Goal: Task Accomplishment & Management: Complete application form

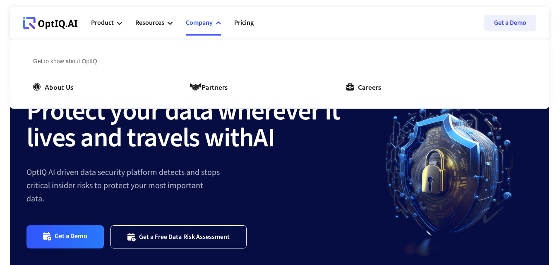
click at [361, 80] on li "Get to know about OptIQ About Us Partners Careers" at bounding box center [262, 74] width 459 height 35
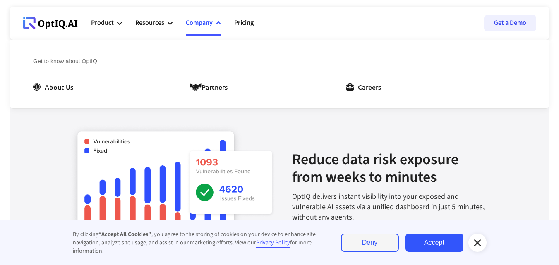
scroll to position [1120, 0]
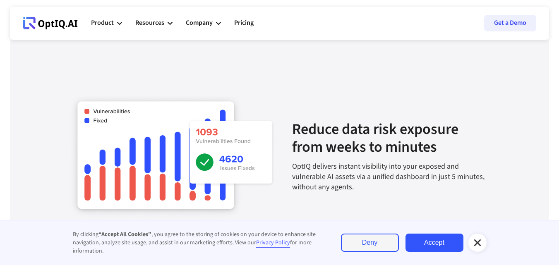
click at [478, 241] on icon at bounding box center [478, 243] width 10 height 10
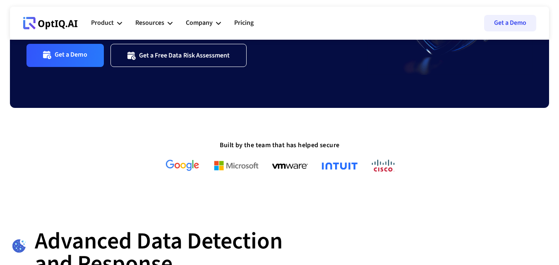
scroll to position [116, 0]
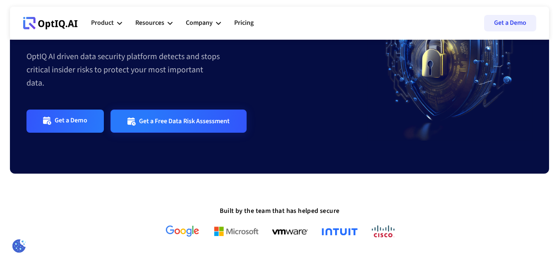
click at [178, 127] on link "Get a Free Data Risk Assessment" at bounding box center [179, 121] width 137 height 23
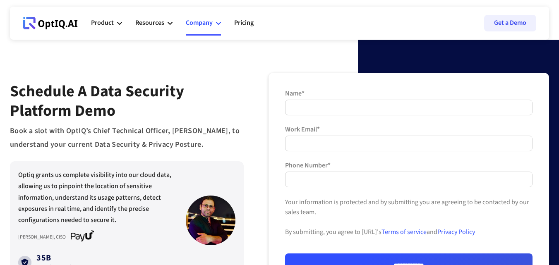
click at [206, 23] on div "Company" at bounding box center [199, 22] width 27 height 11
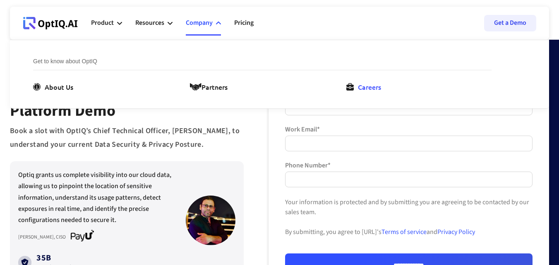
click at [348, 85] on icon at bounding box center [350, 86] width 7 height 7
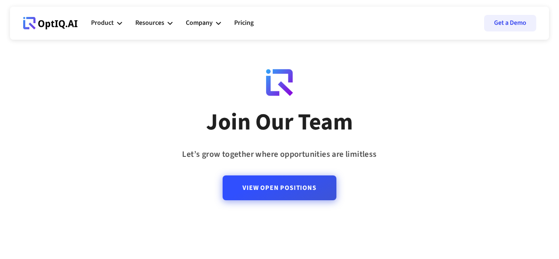
click at [255, 188] on link "View Open Positions" at bounding box center [279, 188] width 113 height 25
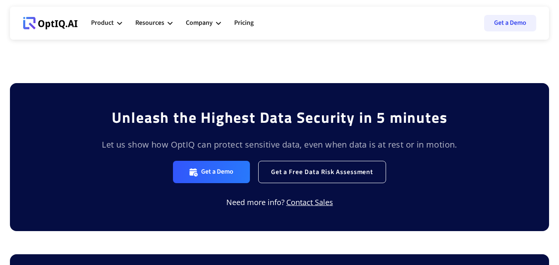
scroll to position [586, 0]
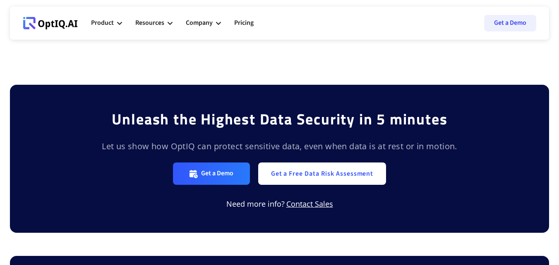
click at [302, 173] on link "Get a Free Data Risk Assessment" at bounding box center [322, 174] width 128 height 22
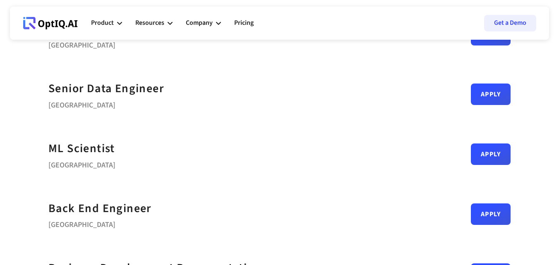
scroll to position [59, 0]
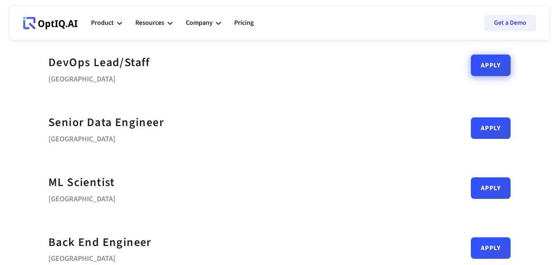
click at [476, 69] on link "Apply" at bounding box center [491, 66] width 40 height 22
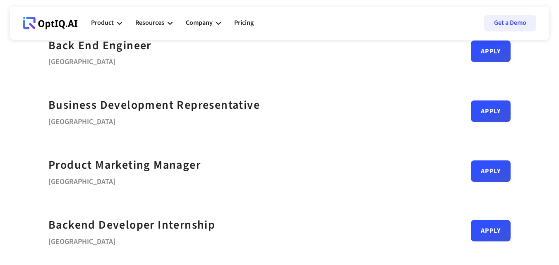
scroll to position [258, 0]
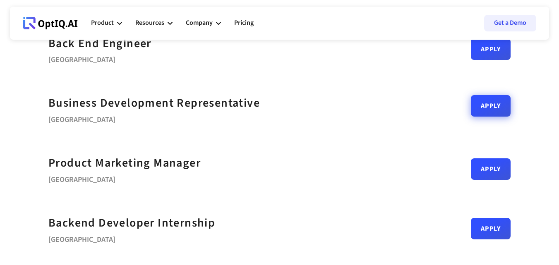
click at [492, 106] on link "Apply" at bounding box center [491, 106] width 40 height 22
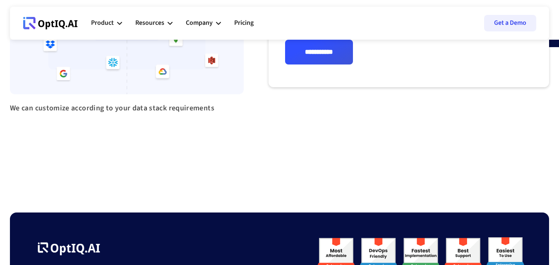
scroll to position [187, 0]
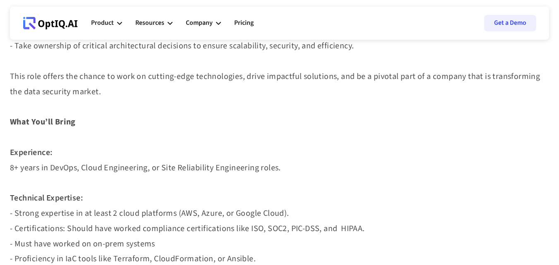
scroll to position [289, 0]
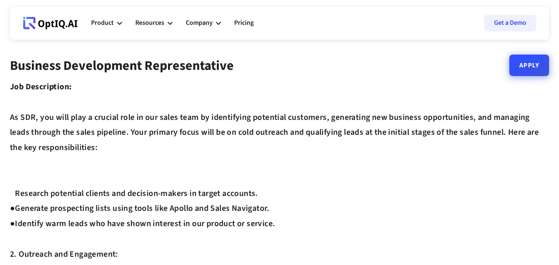
click at [521, 63] on link "Apply" at bounding box center [530, 66] width 40 height 22
